Goal: Navigation & Orientation: Understand site structure

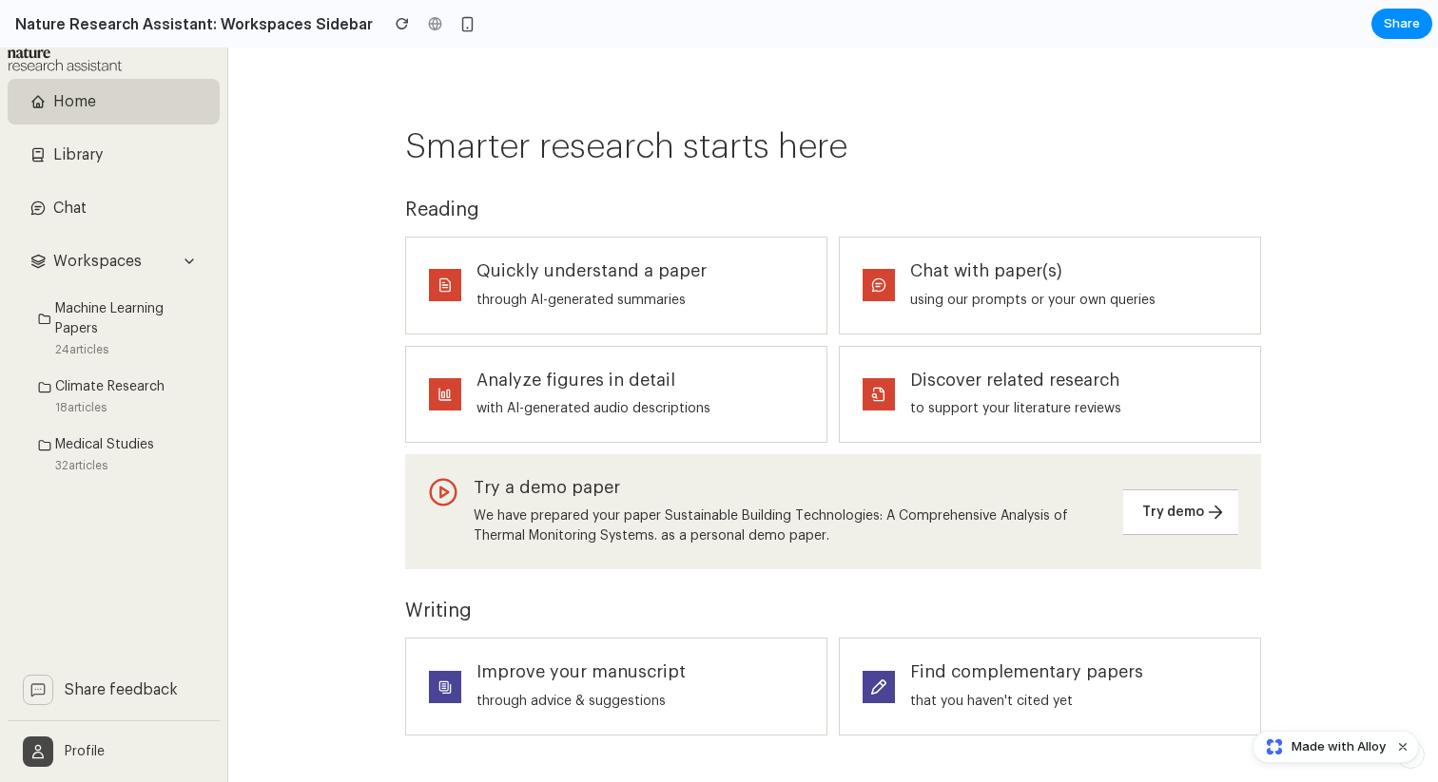
click at [109, 157] on span "Library" at bounding box center [125, 155] width 144 height 23
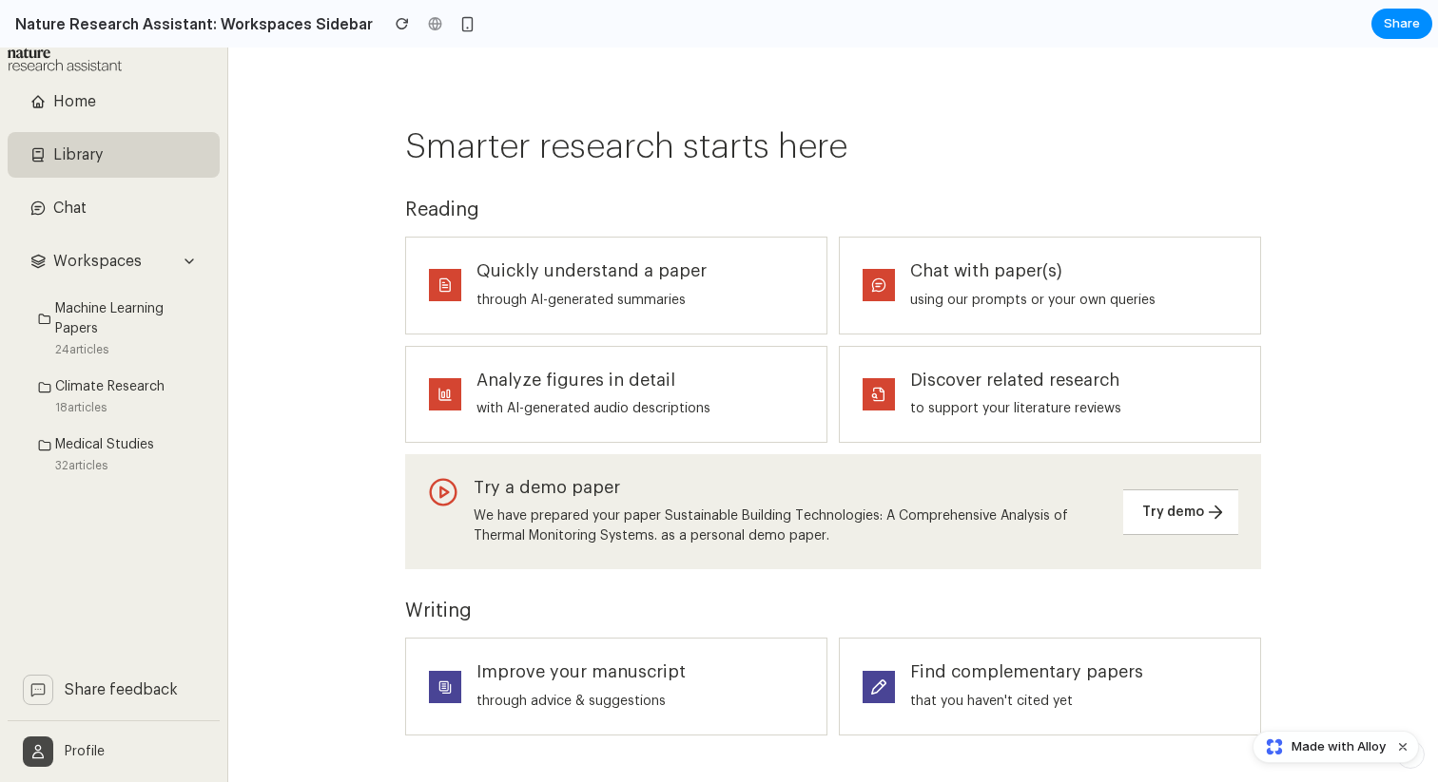
click at [107, 305] on span "Machine Learning Papers" at bounding box center [129, 319] width 149 height 40
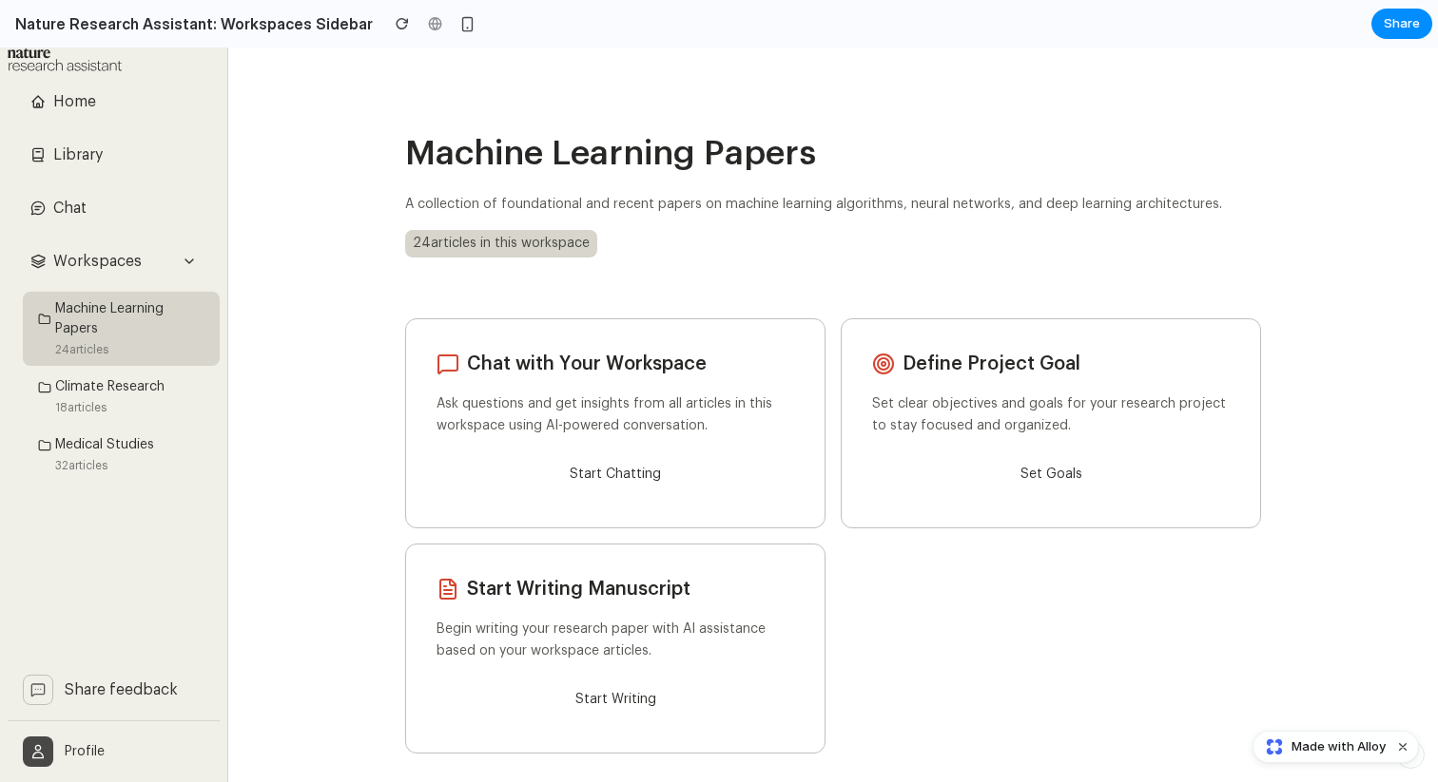
click at [106, 380] on span "Climate Research" at bounding box center [109, 387] width 109 height 20
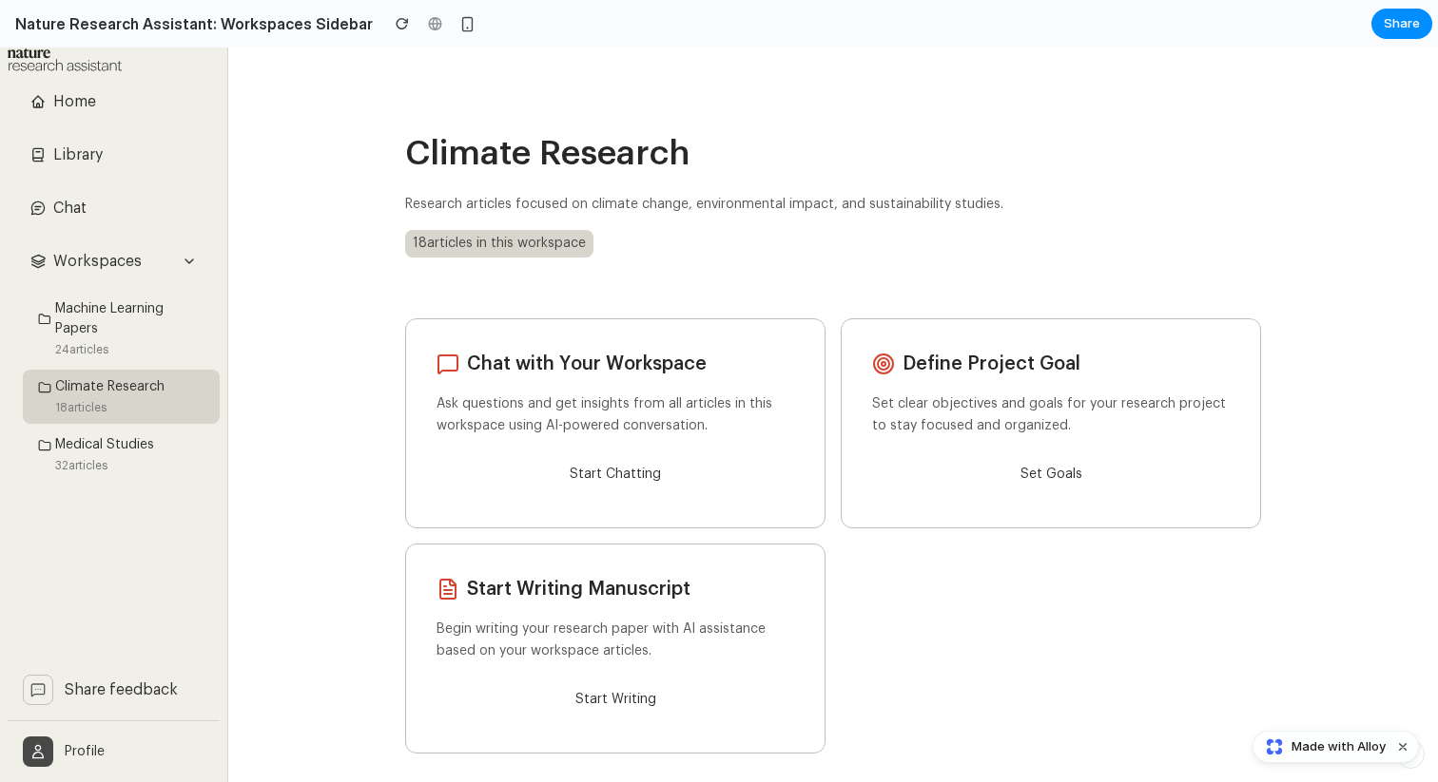
click at [105, 442] on span "Medical Studies" at bounding box center [104, 445] width 99 height 20
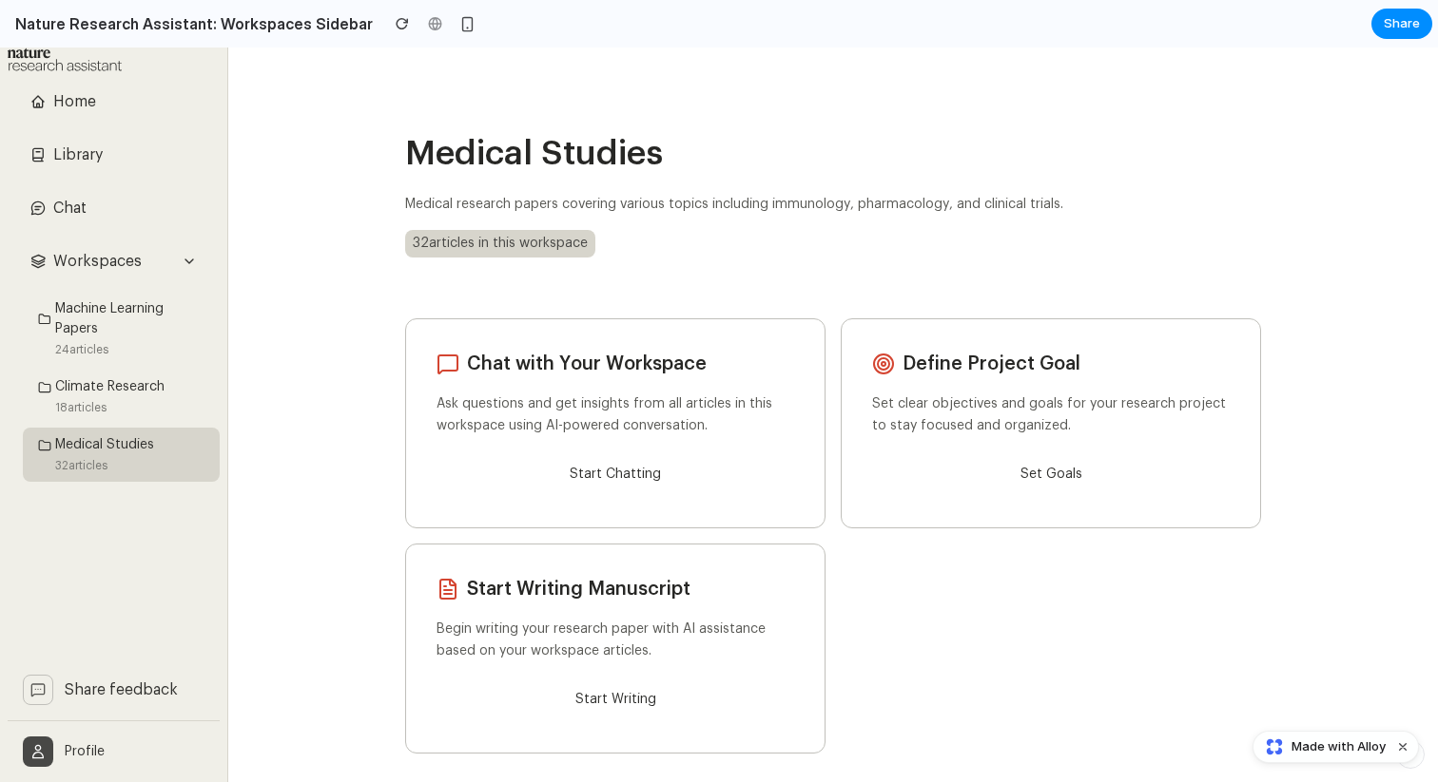
click at [111, 321] on span "Machine Learning Papers" at bounding box center [129, 319] width 149 height 40
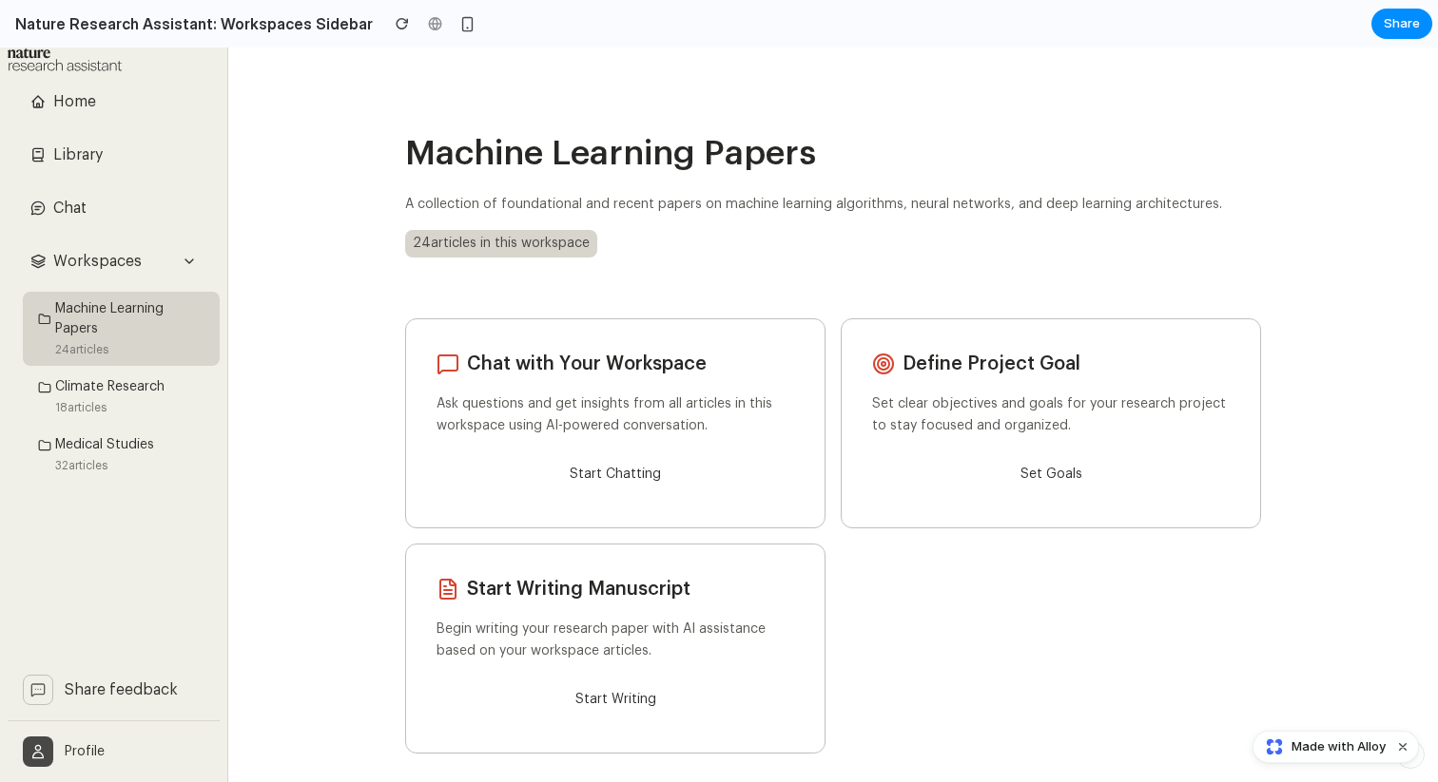
click at [179, 260] on div "Workspaces" at bounding box center [114, 262] width 212 height 46
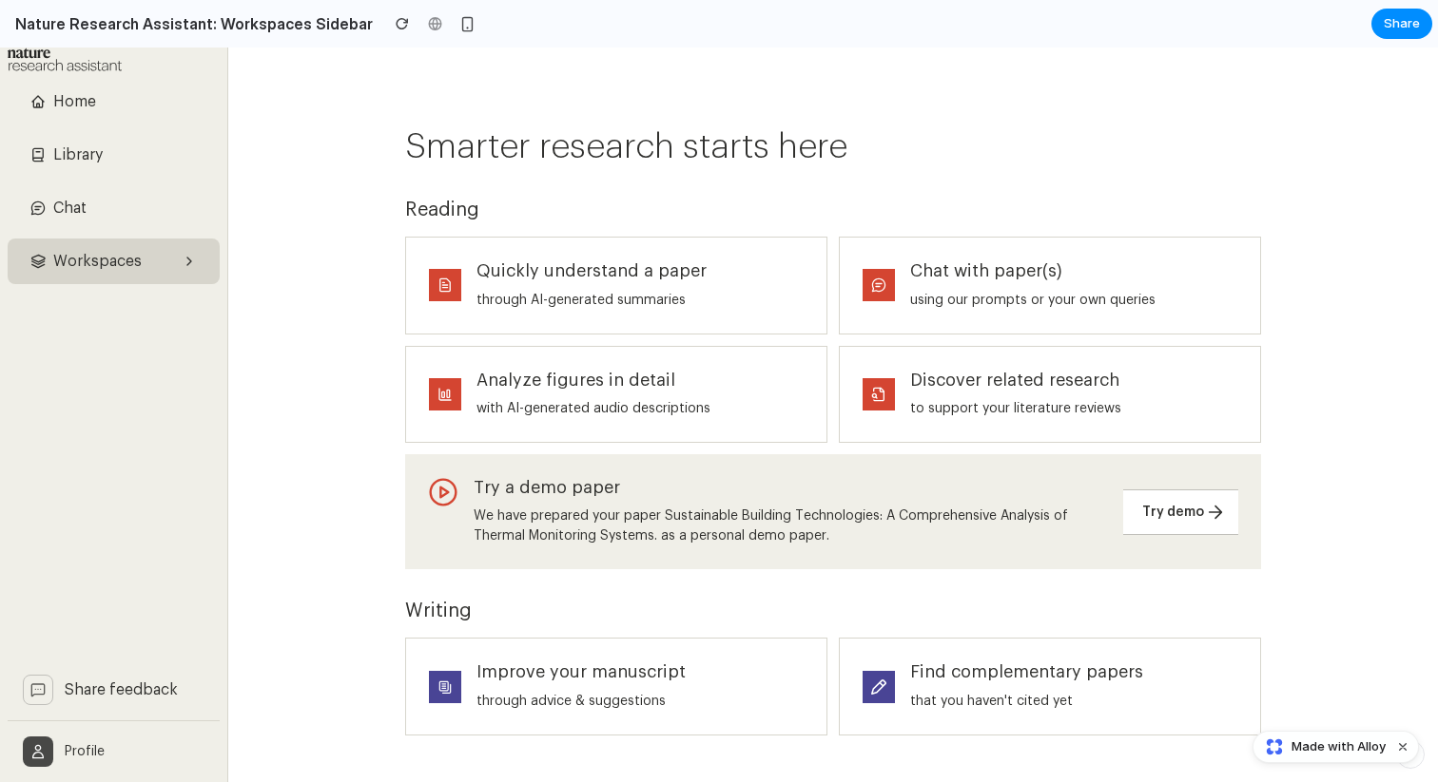
click at [159, 259] on span "Workspaces" at bounding box center [113, 261] width 121 height 23
click at [150, 161] on span "Library" at bounding box center [125, 155] width 144 height 23
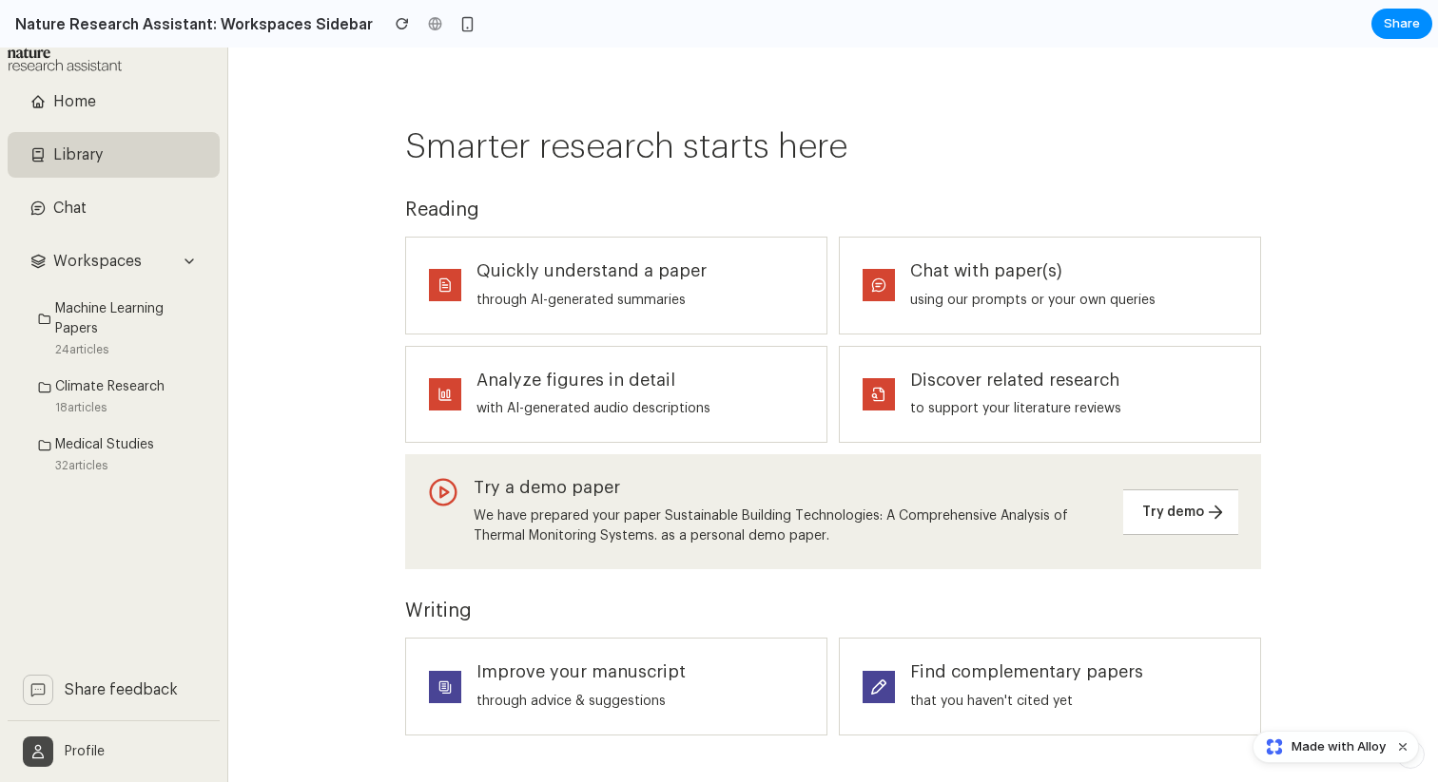
click at [148, 203] on span "Chat" at bounding box center [125, 208] width 144 height 23
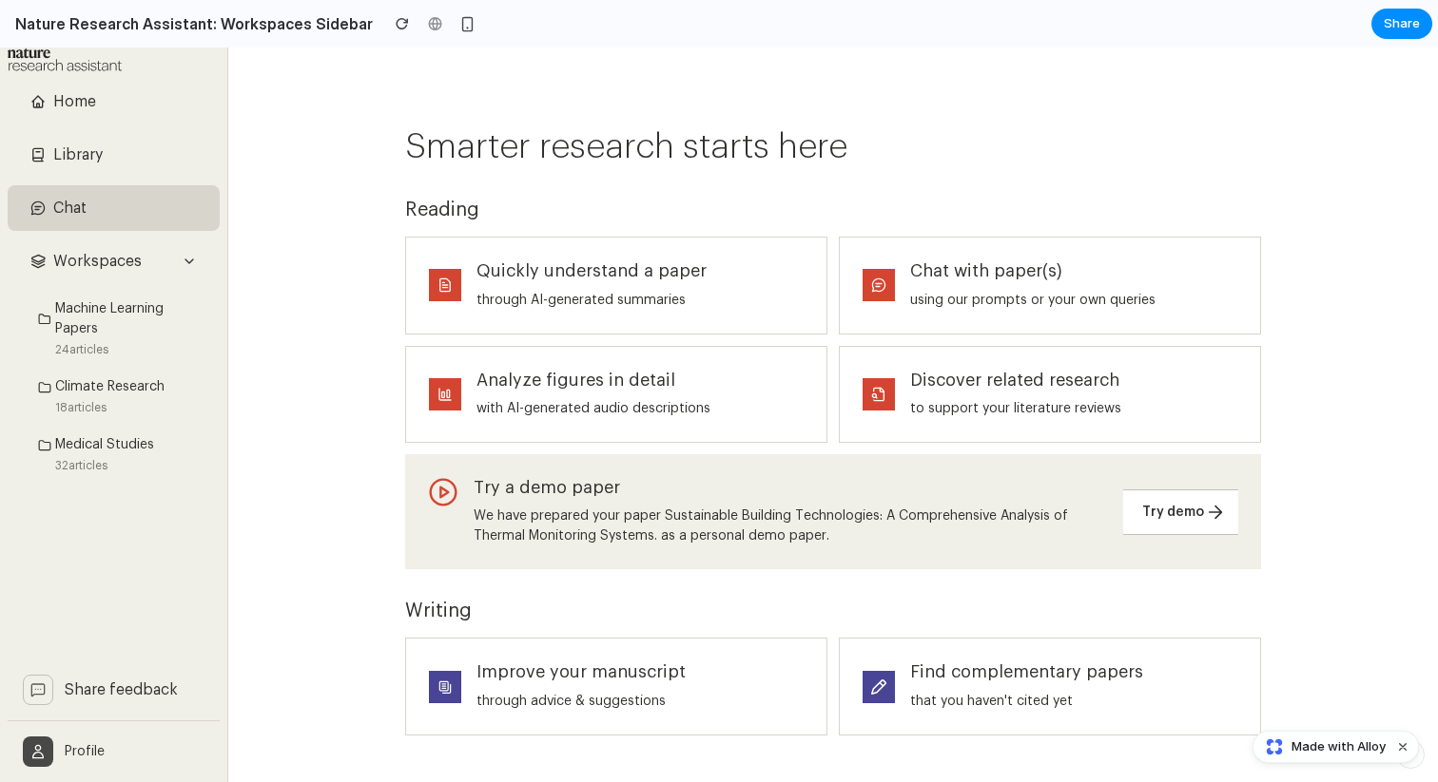
click at [161, 261] on span "Workspaces" at bounding box center [113, 261] width 121 height 23
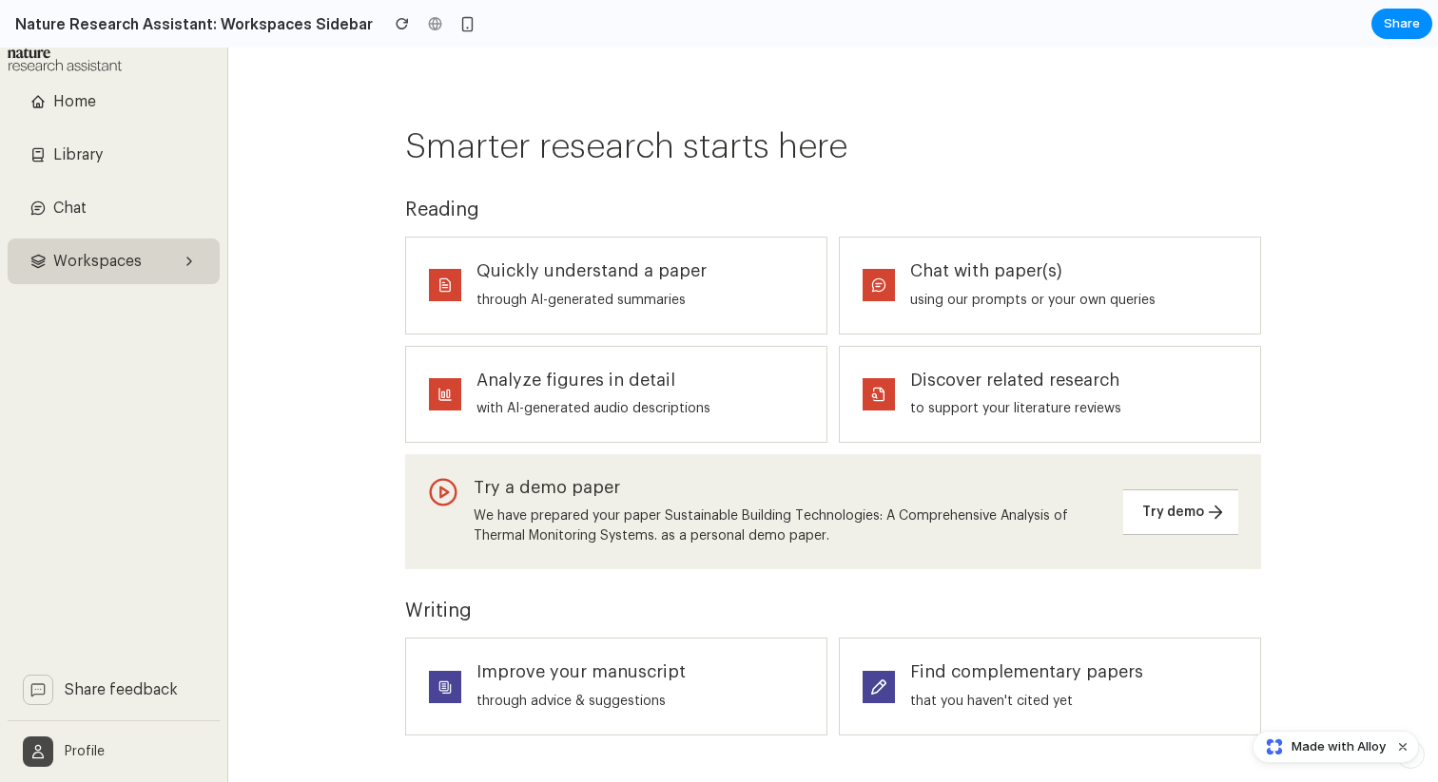
click at [161, 261] on span "Workspaces" at bounding box center [113, 261] width 121 height 23
click at [161, 319] on span "Machine Learning Papers" at bounding box center [129, 319] width 149 height 40
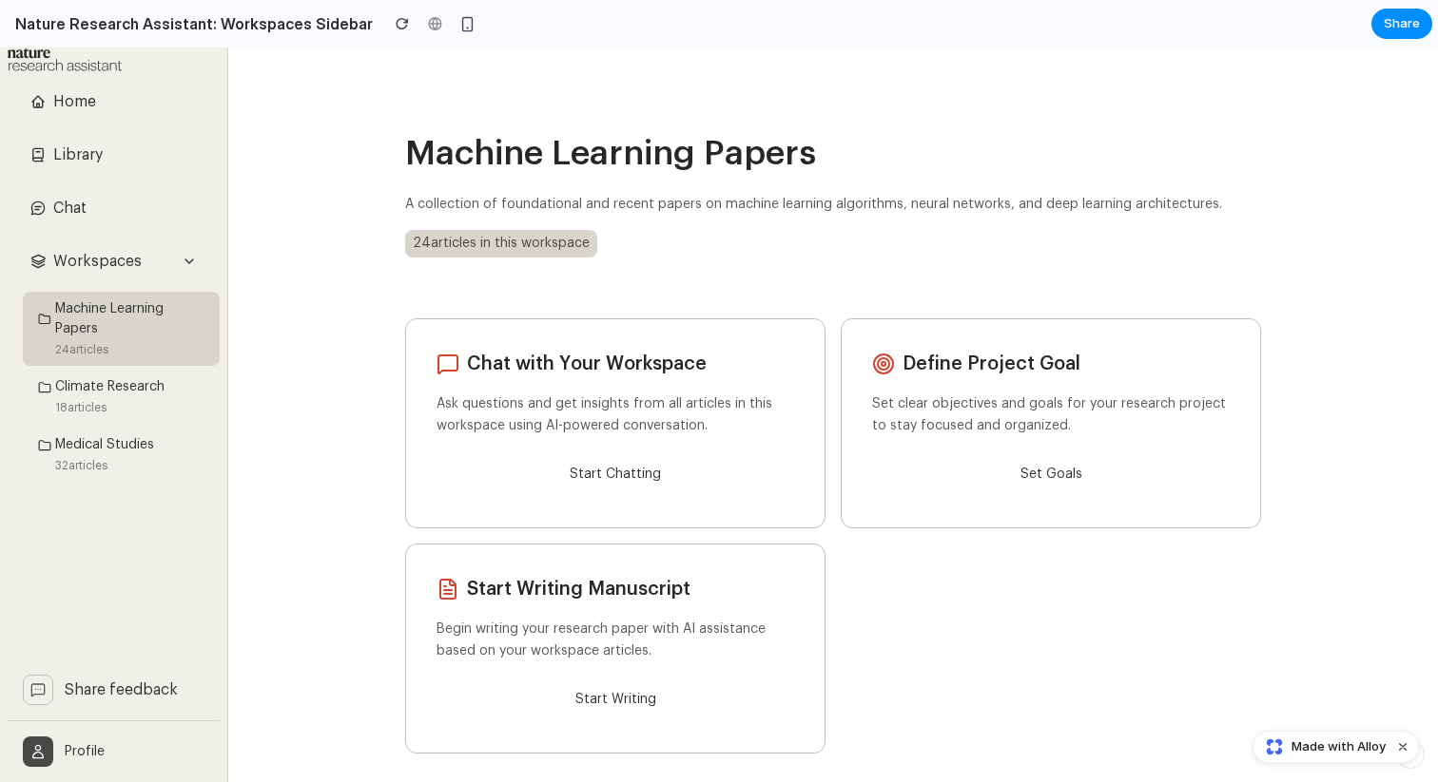
click at [161, 379] on span "Climate Research" at bounding box center [109, 387] width 109 height 20
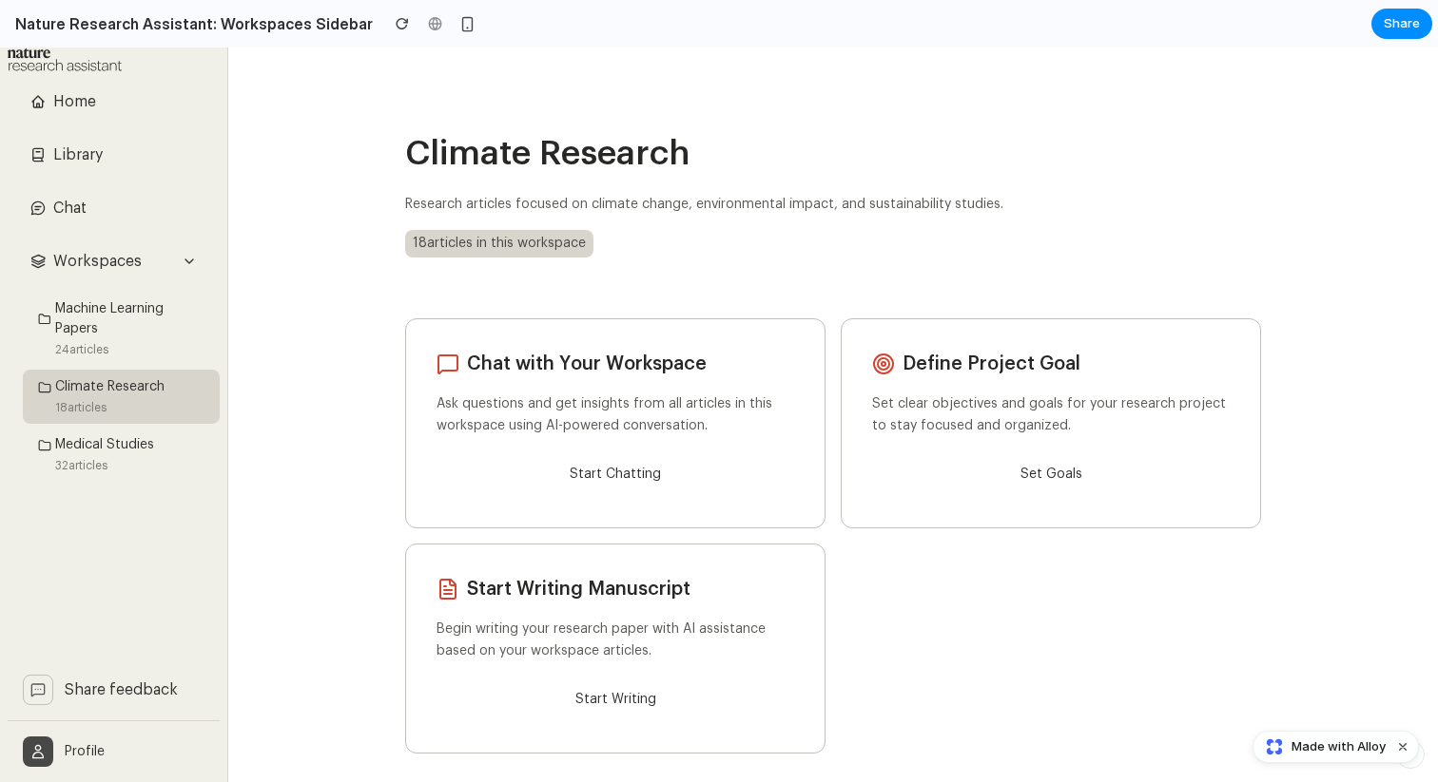
click at [170, 462] on div "Medical Studies 32 articles" at bounding box center [121, 455] width 197 height 54
